Goal: Check status: Check status

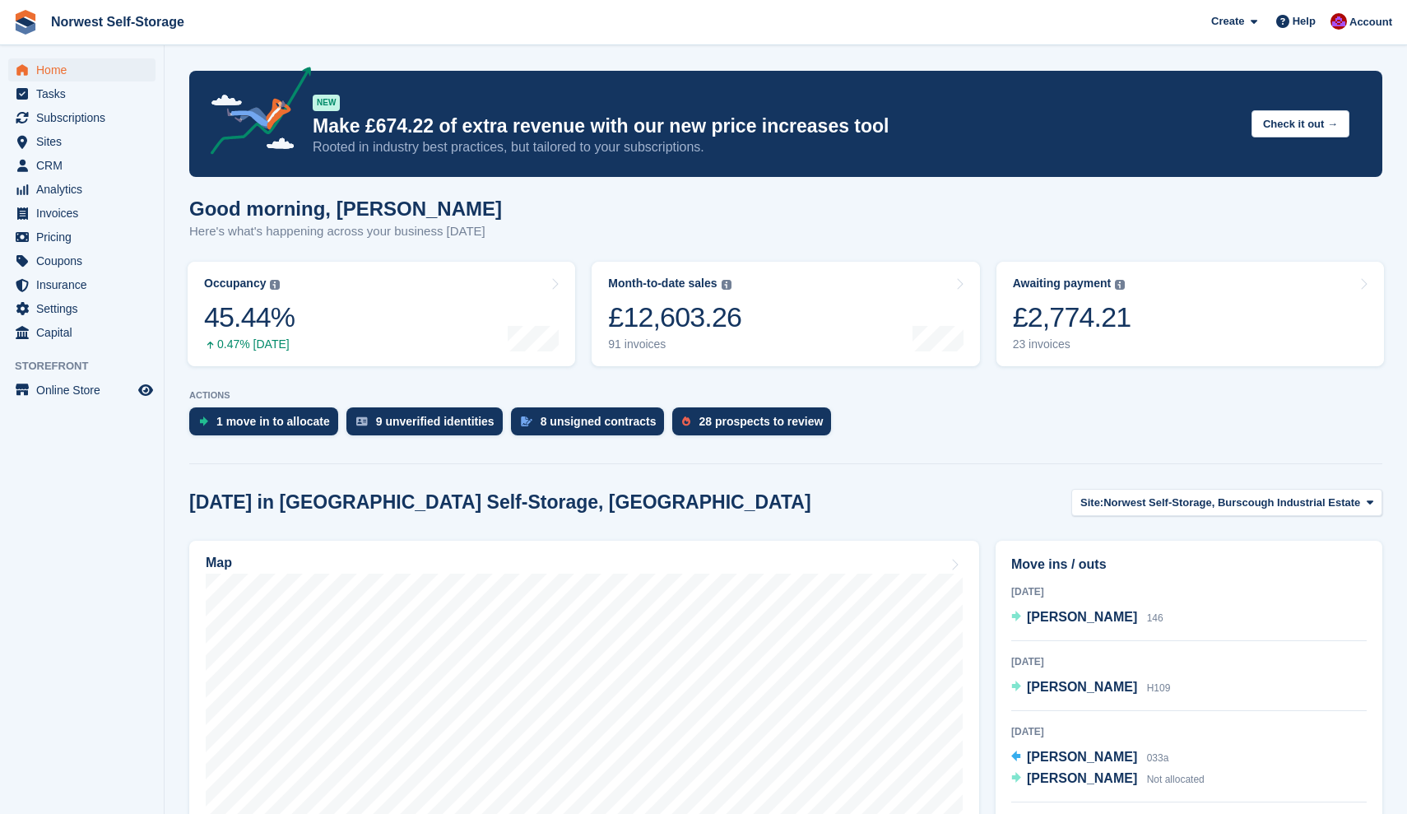
scroll to position [472, 0]
click at [1195, 309] on link "Awaiting payment The total outstanding balance on all open invoices. £2,620.13 …" at bounding box center [1190, 314] width 388 height 104
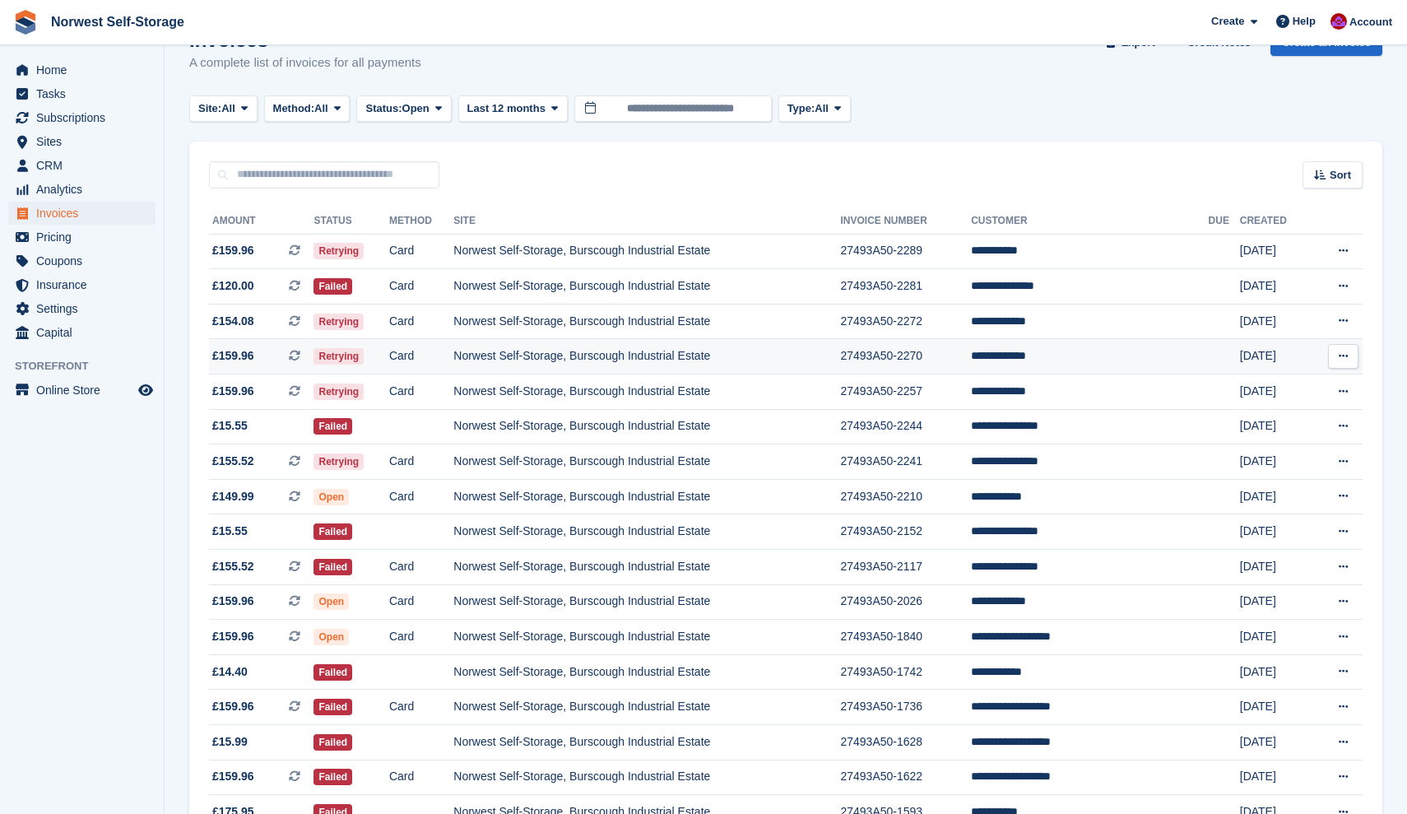
scroll to position [44, 0]
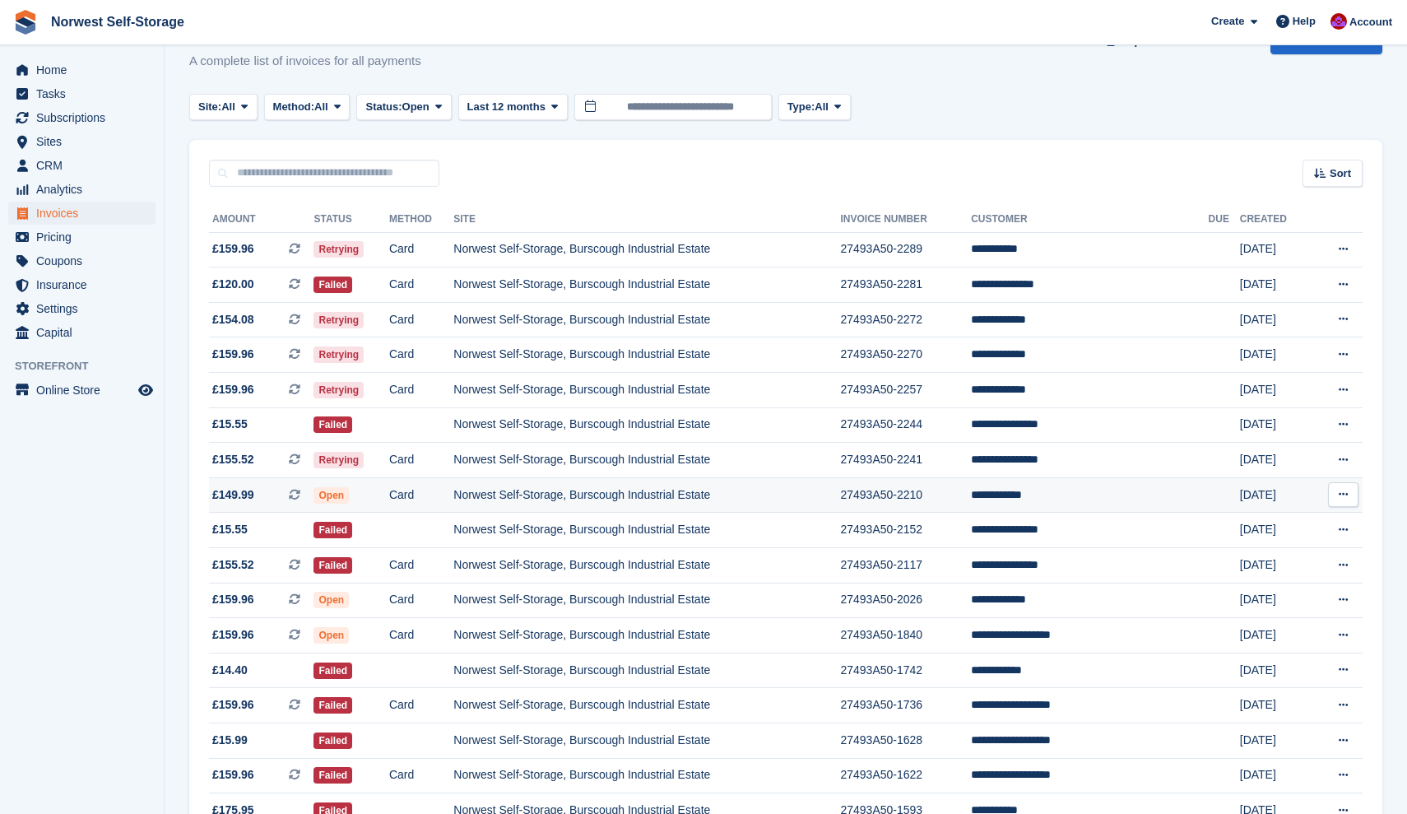
click at [272, 499] on span "£149.99 This is a recurring subscription invoice." at bounding box center [261, 494] width 104 height 17
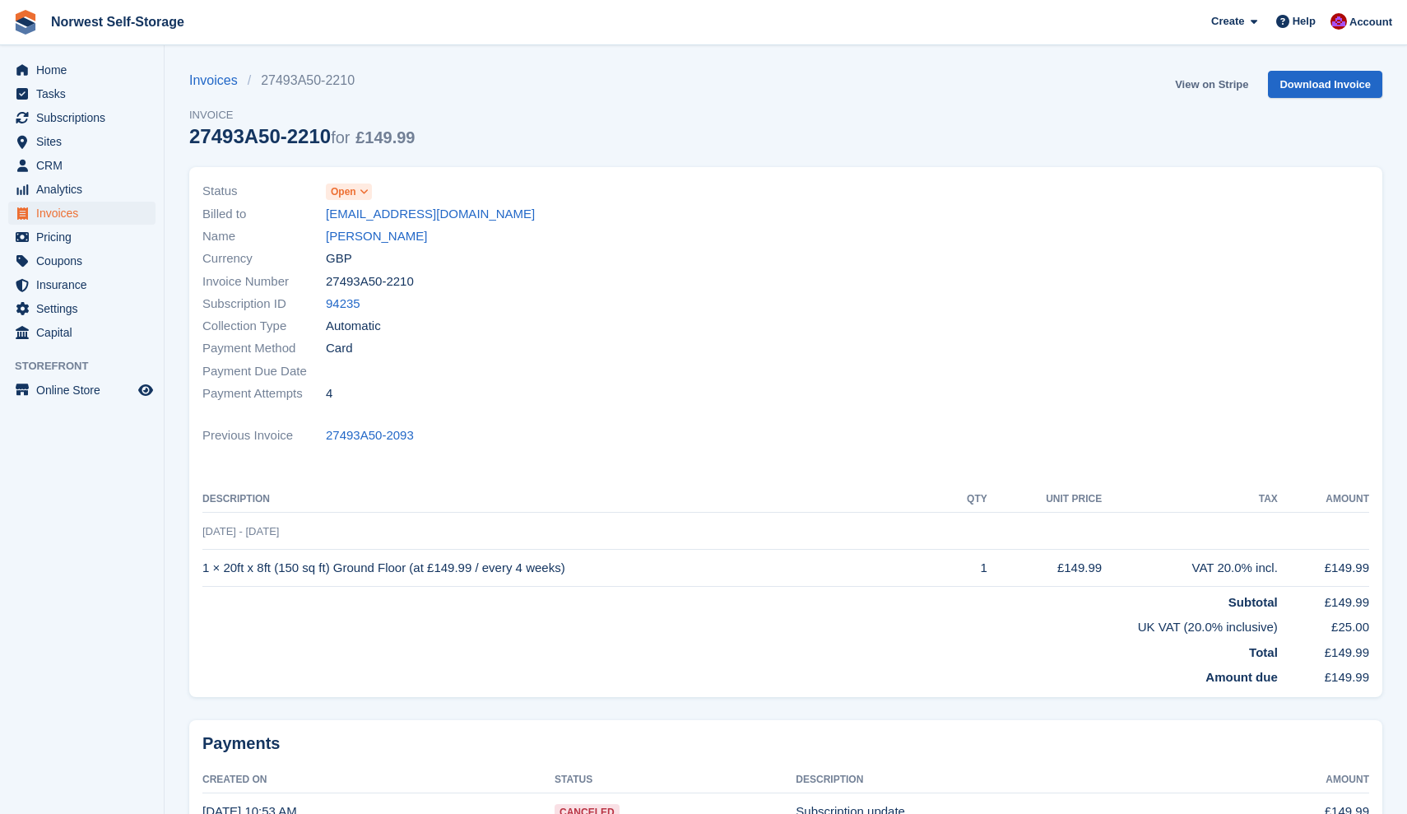
click at [1214, 81] on link "View on Stripe" at bounding box center [1211, 84] width 86 height 27
